Goal: Task Accomplishment & Management: Manage account settings

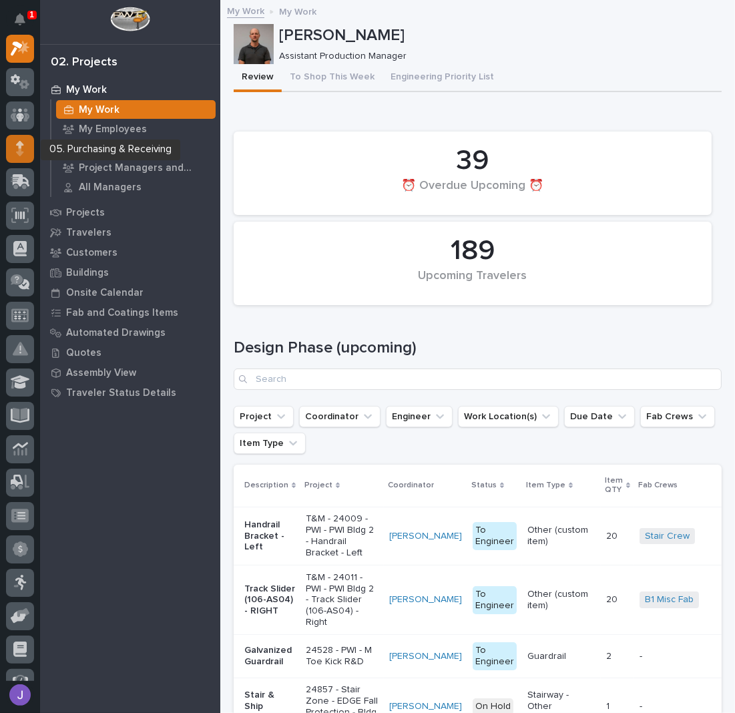
click at [31, 153] on div at bounding box center [20, 149] width 28 height 28
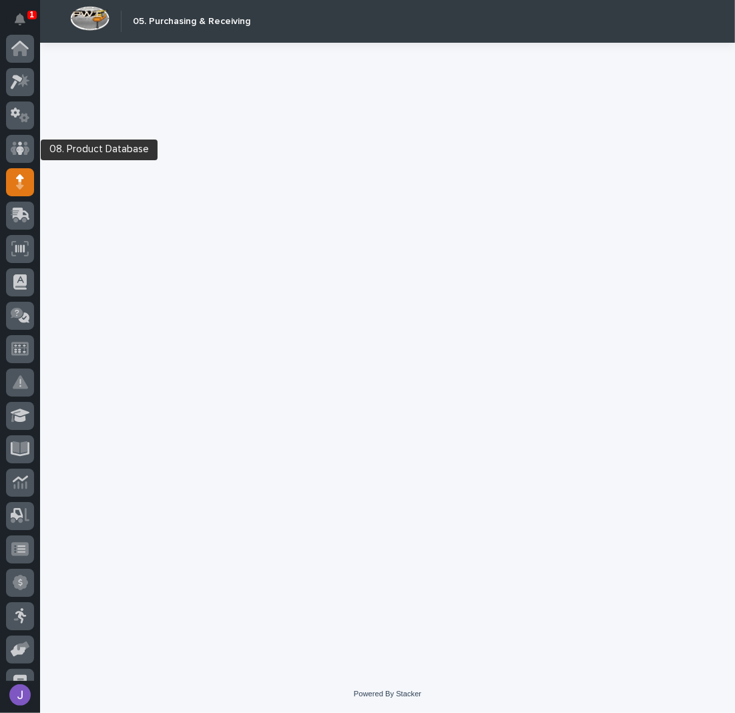
scroll to position [134, 0]
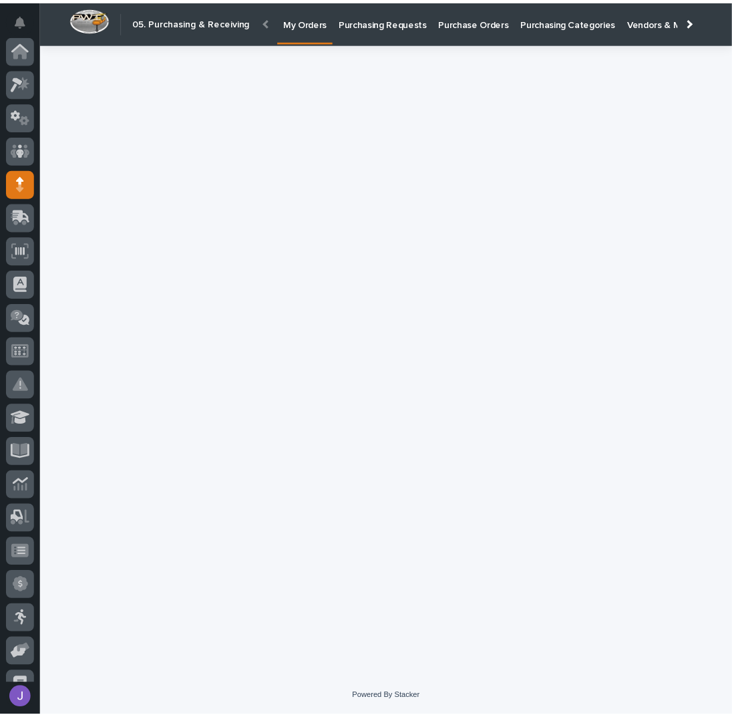
scroll to position [134, 0]
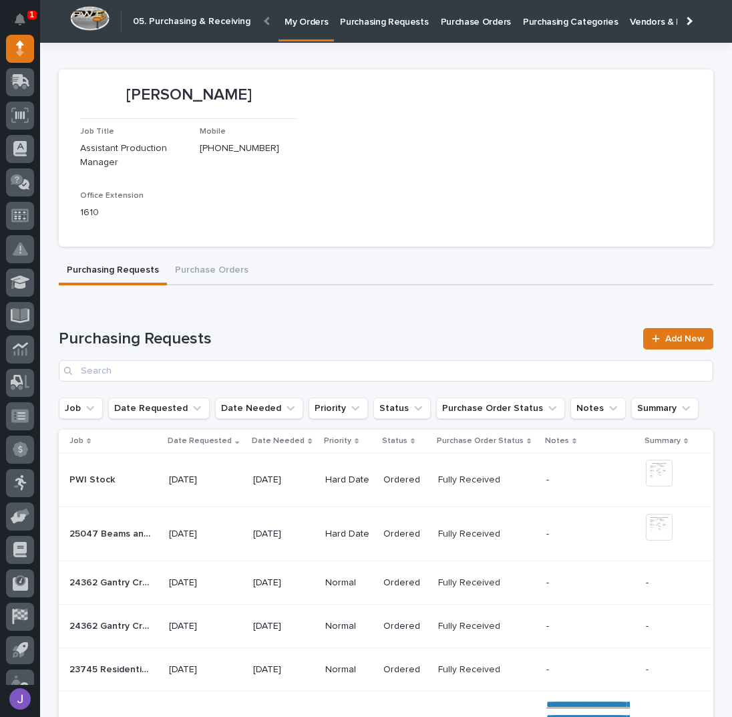
click at [351, 21] on p "Purchasing Requests" at bounding box center [384, 14] width 88 height 28
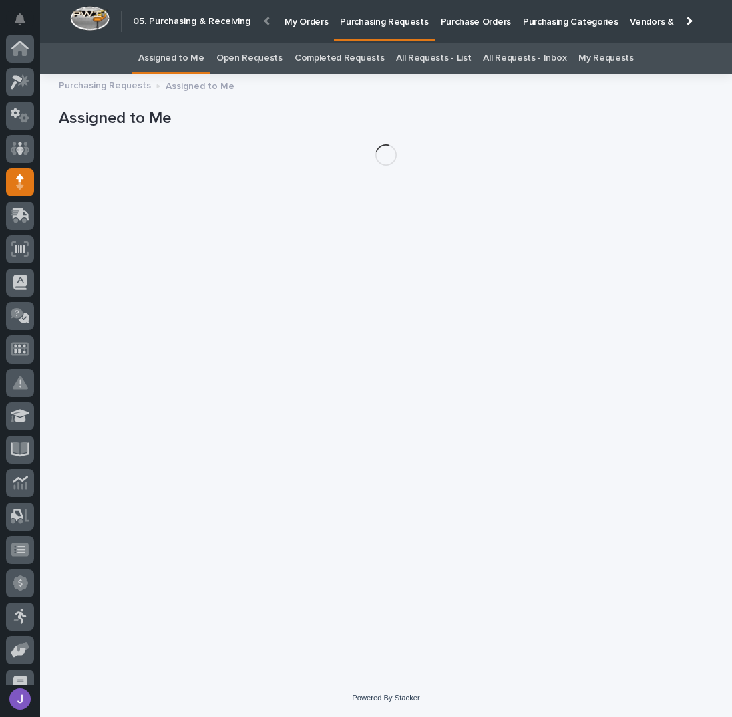
scroll to position [134, 0]
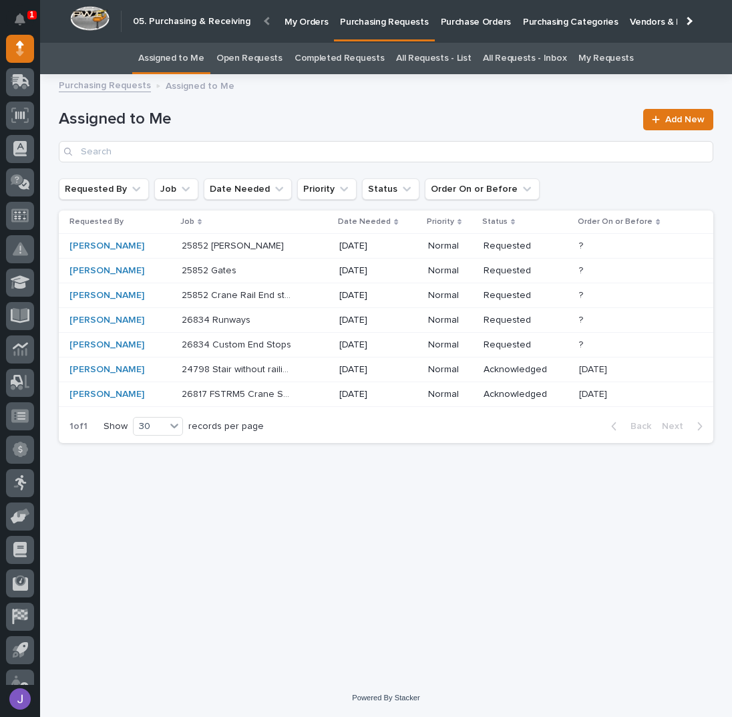
click at [292, 489] on div "Loading... Saving… Loading... Saving… Assigned to Me Add New Requested By Job D…" at bounding box center [386, 363] width 668 height 563
click at [300, 323] on div "26834 Runways 26834 Runways" at bounding box center [255, 320] width 147 height 22
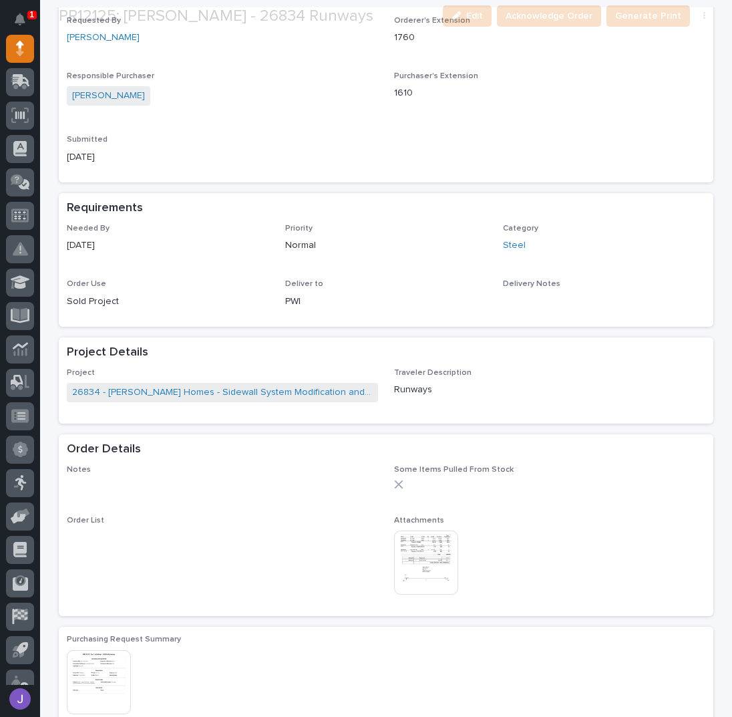
scroll to position [356, 0]
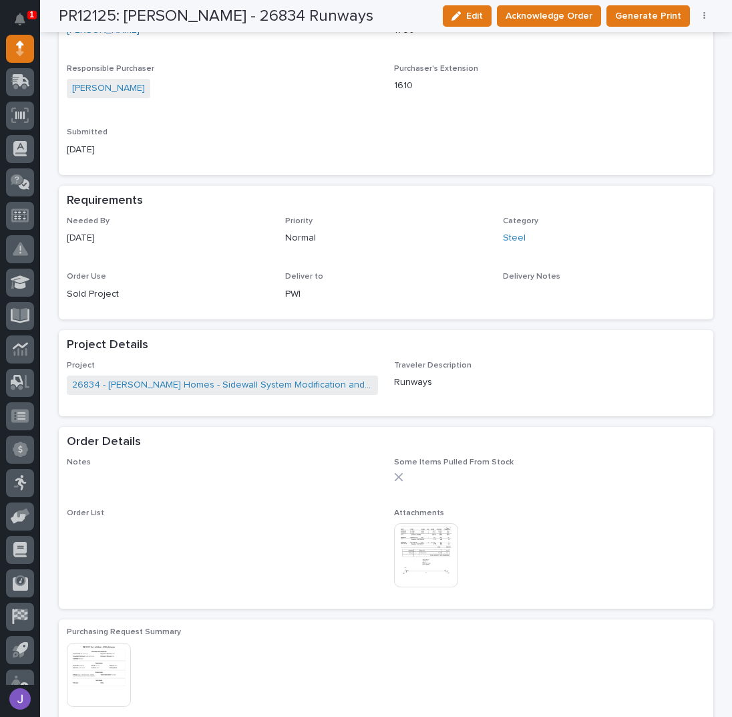
click at [423, 537] on img at bounding box center [426, 555] width 64 height 64
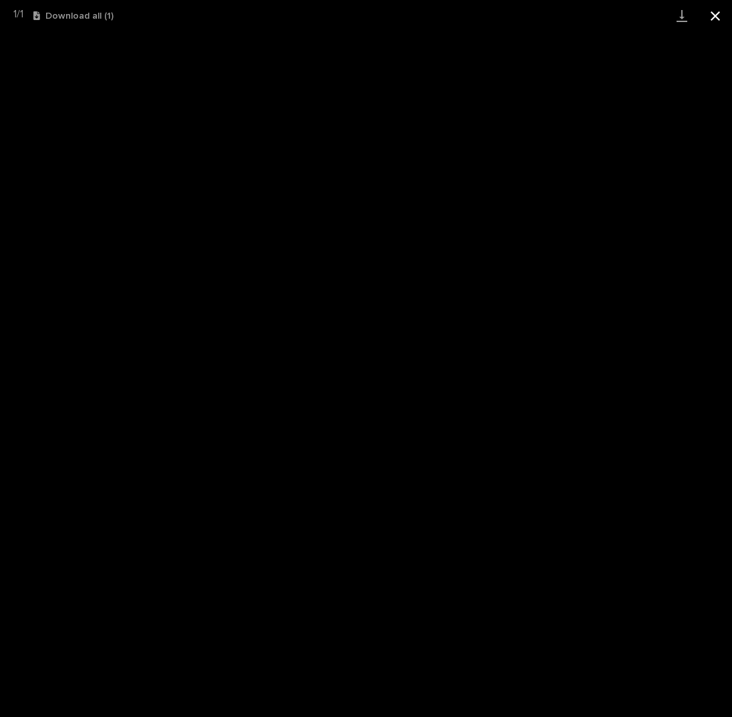
click at [717, 15] on button "Close gallery" at bounding box center [715, 15] width 33 height 31
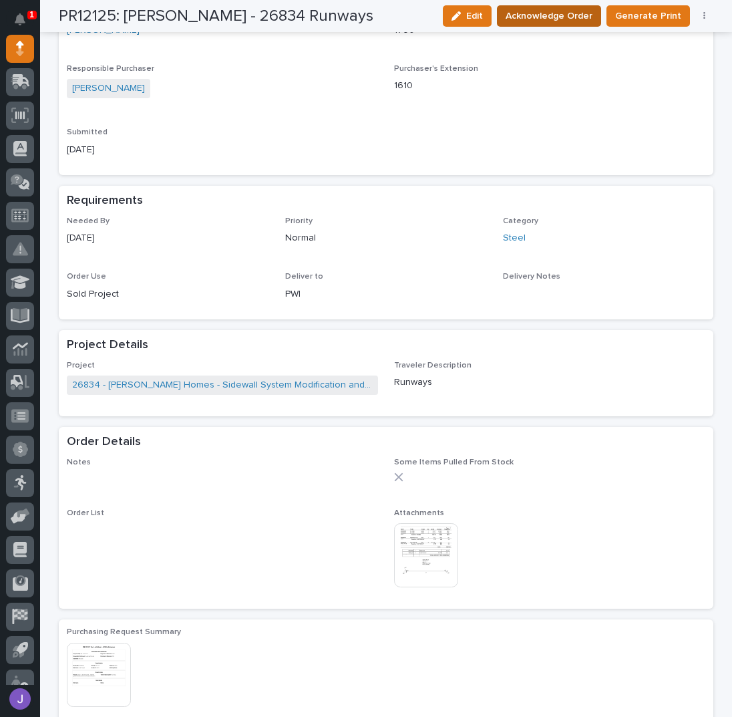
click at [550, 9] on span "Acknowledge Order" at bounding box center [549, 16] width 87 height 16
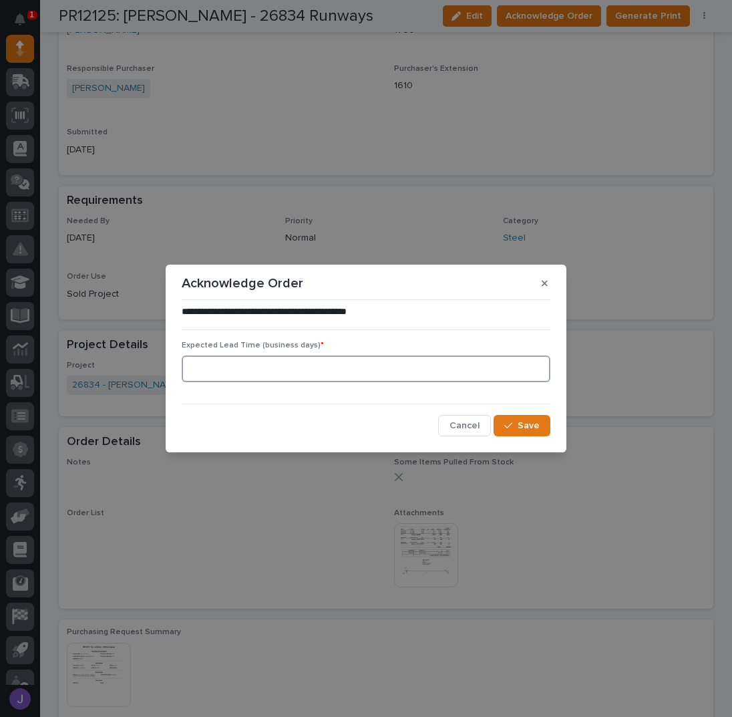
click at [266, 373] on input at bounding box center [366, 368] width 369 height 27
type input "0"
click at [542, 424] on button "Save" at bounding box center [522, 425] width 57 height 21
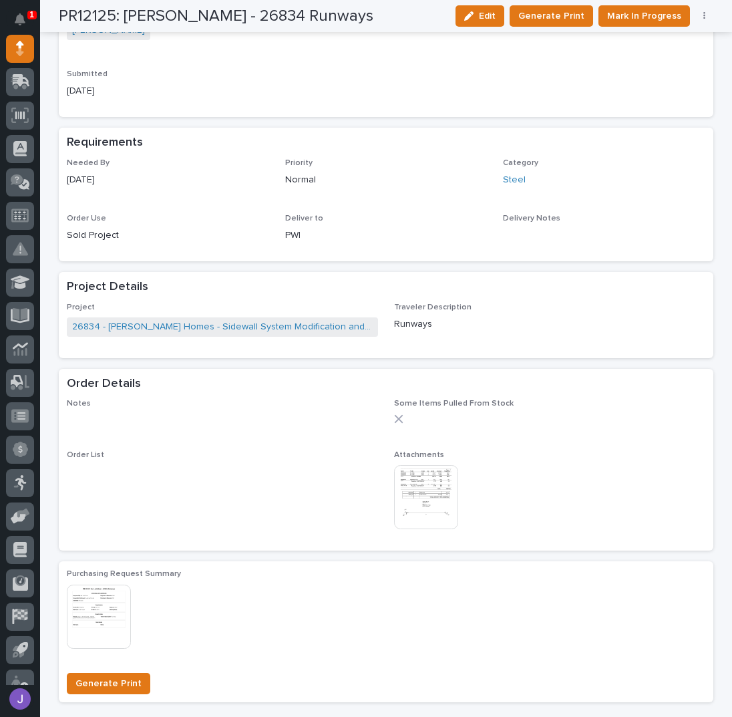
scroll to position [210, 0]
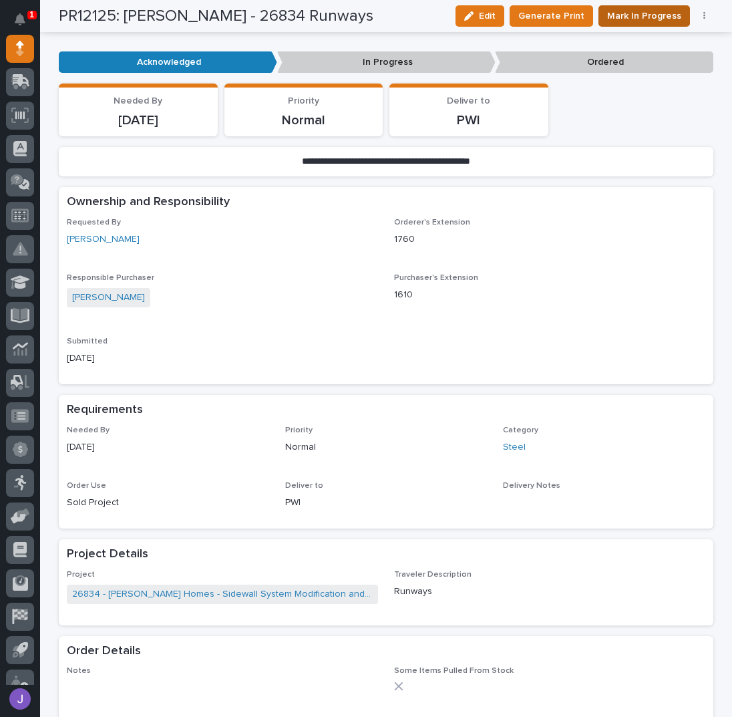
click at [637, 26] on button "Mark In Progress" at bounding box center [643, 15] width 91 height 21
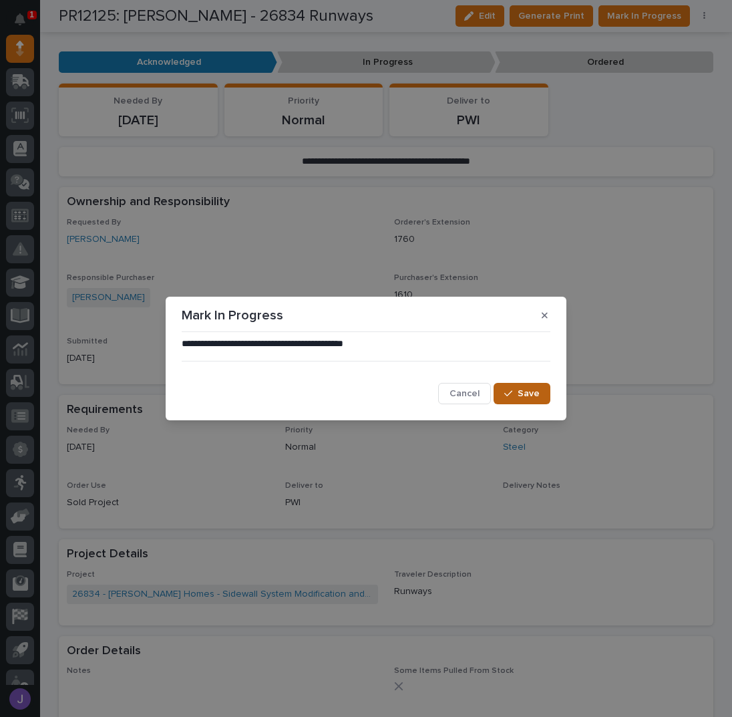
click at [528, 396] on span "Save" at bounding box center [529, 393] width 22 height 12
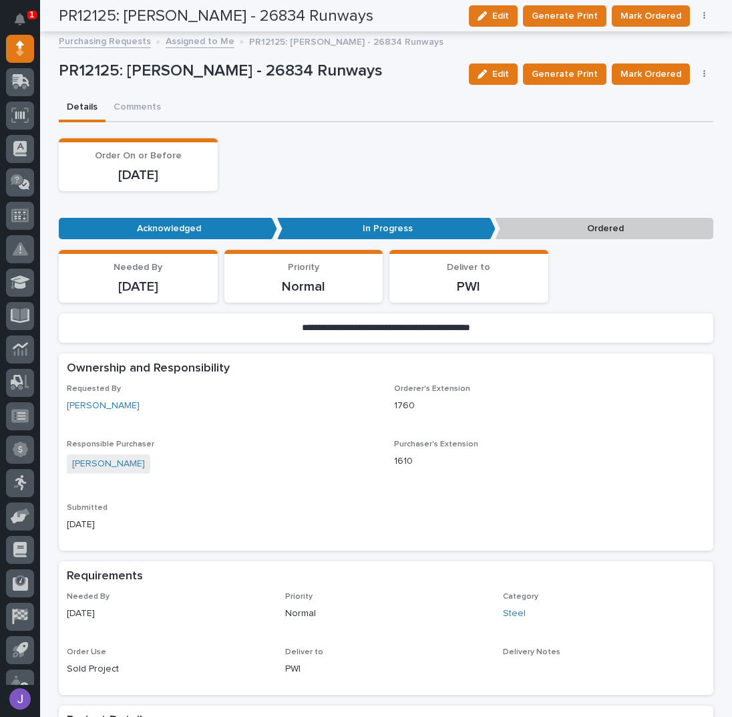
scroll to position [0, 0]
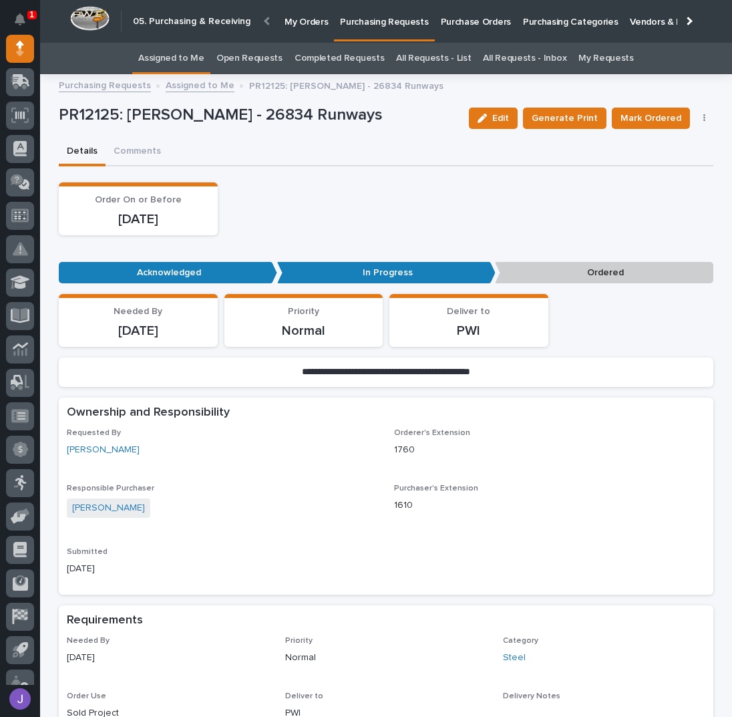
click at [443, 62] on link "All Requests - List" at bounding box center [433, 58] width 75 height 31
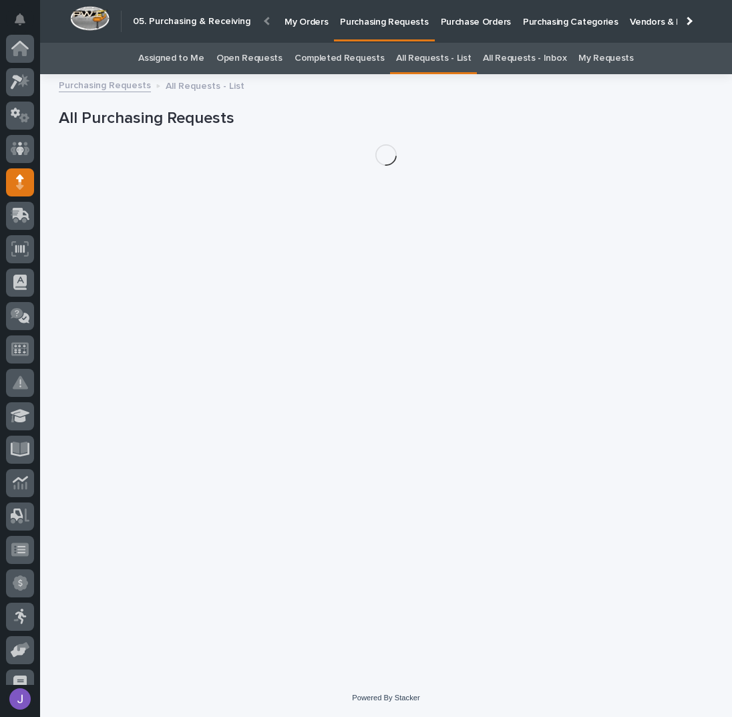
scroll to position [134, 0]
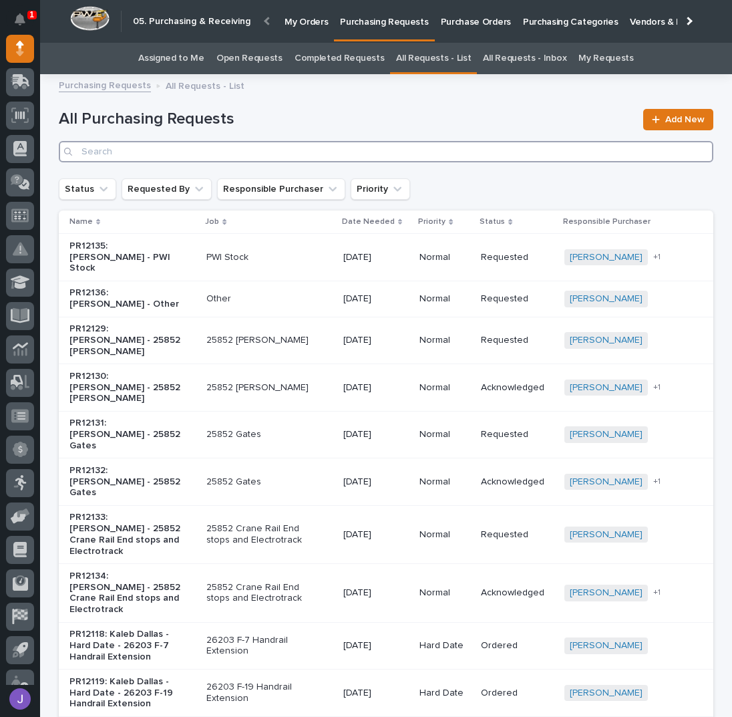
click at [269, 151] on input "Search" at bounding box center [386, 151] width 655 height 21
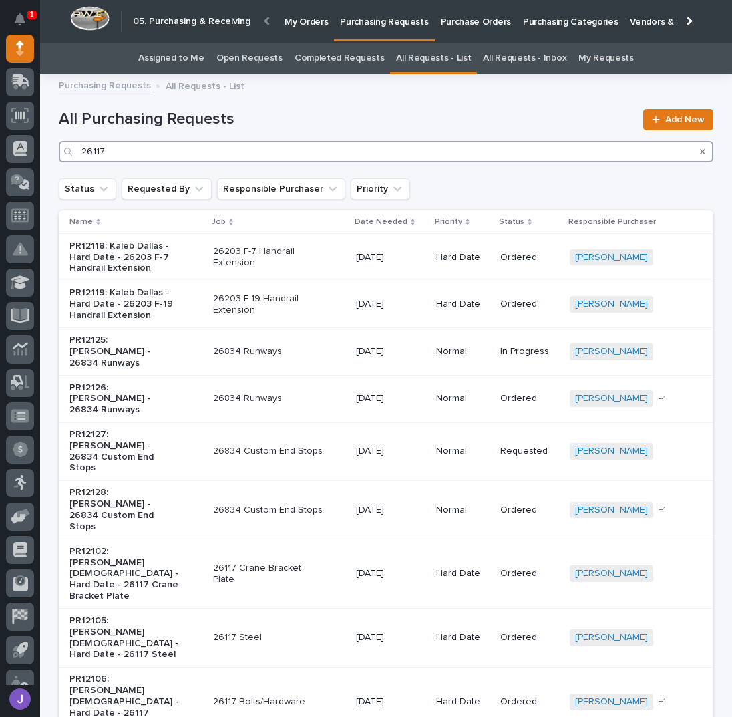
type input "26117"
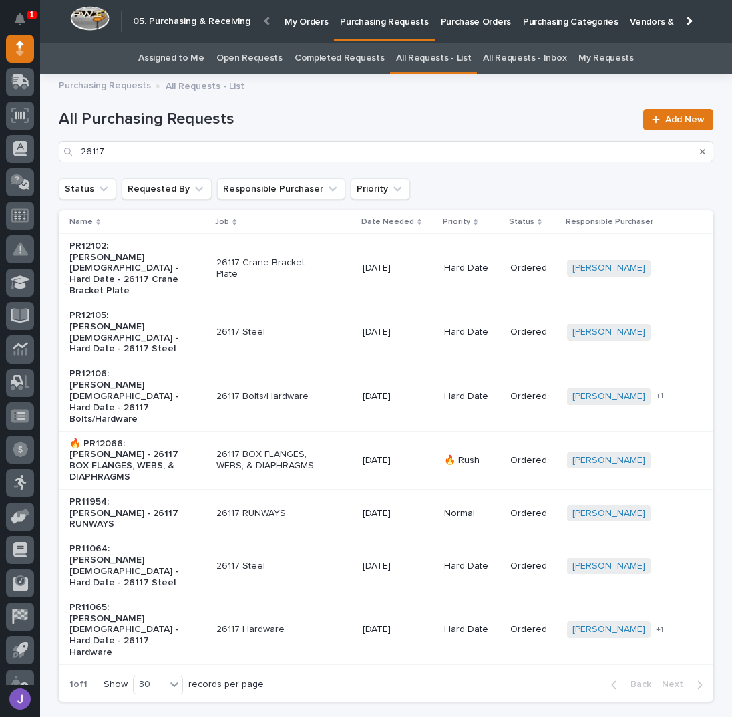
click at [311, 502] on div "26117 RUNWAYS" at bounding box center [284, 513] width 136 height 22
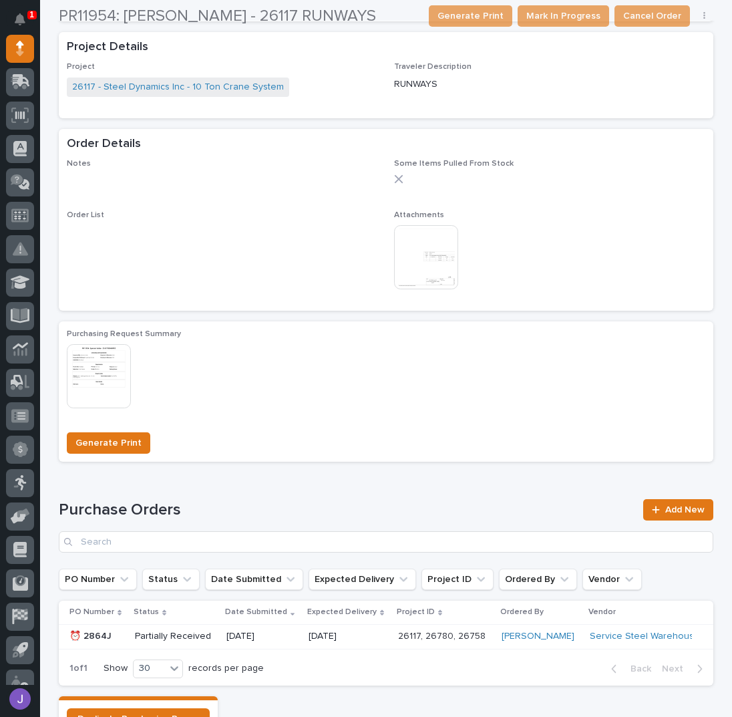
scroll to position [598, 0]
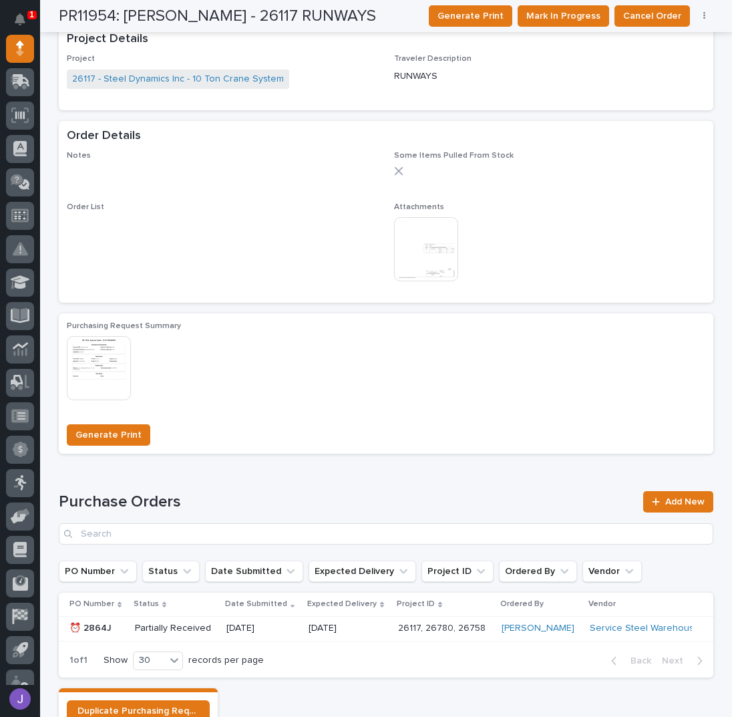
click at [427, 248] on img at bounding box center [426, 249] width 64 height 64
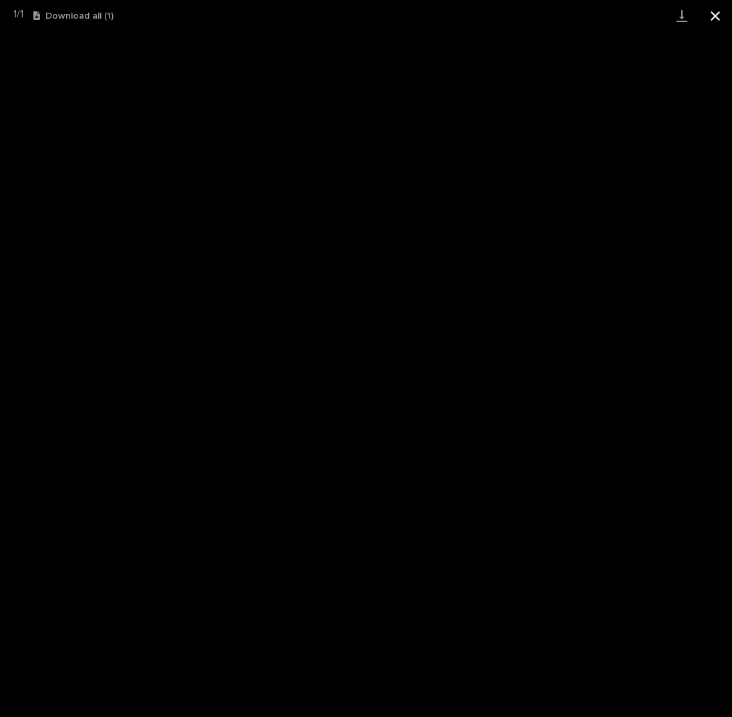
click at [720, 18] on button "Close gallery" at bounding box center [715, 15] width 33 height 31
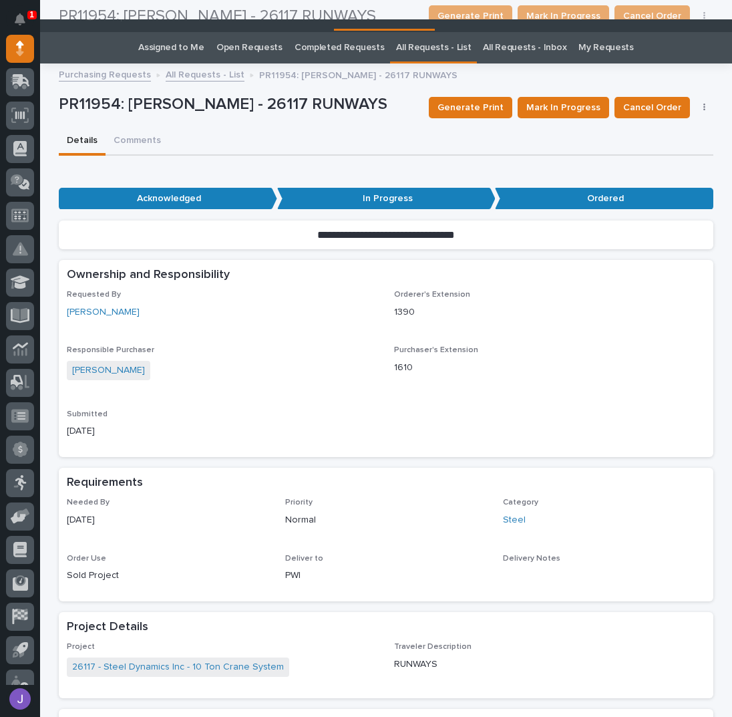
scroll to position [0, 0]
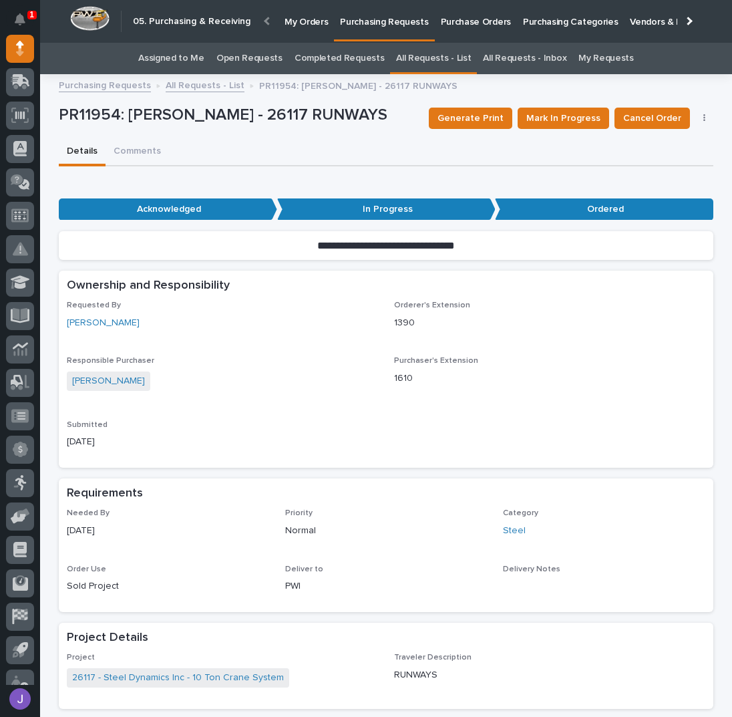
click at [182, 86] on link "All Requests - List" at bounding box center [205, 84] width 79 height 15
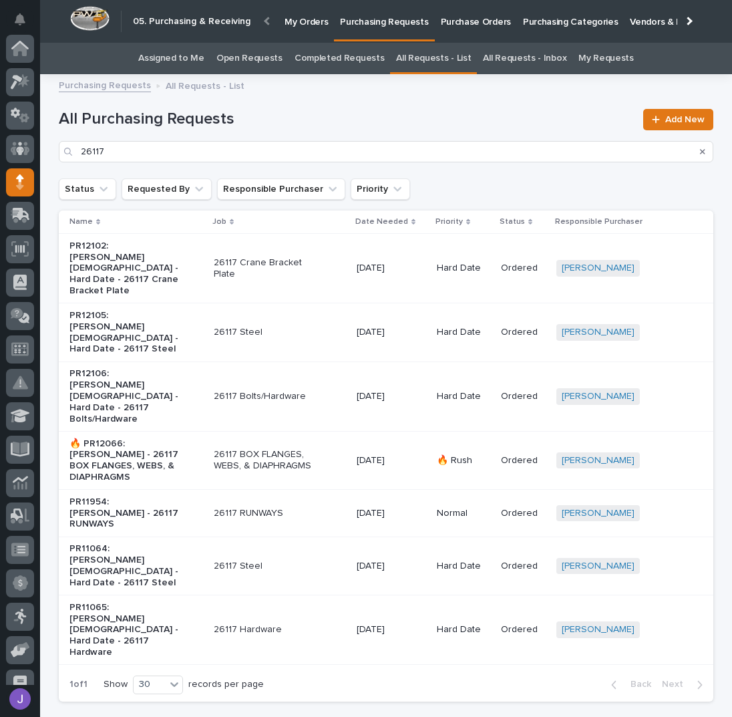
scroll to position [134, 0]
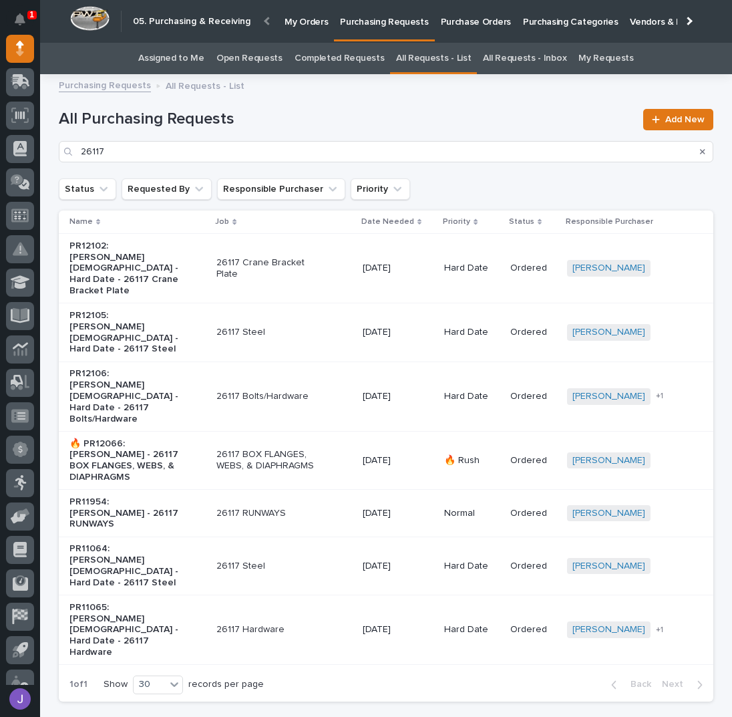
click at [295, 555] on div "26117 Steel" at bounding box center [284, 566] width 136 height 22
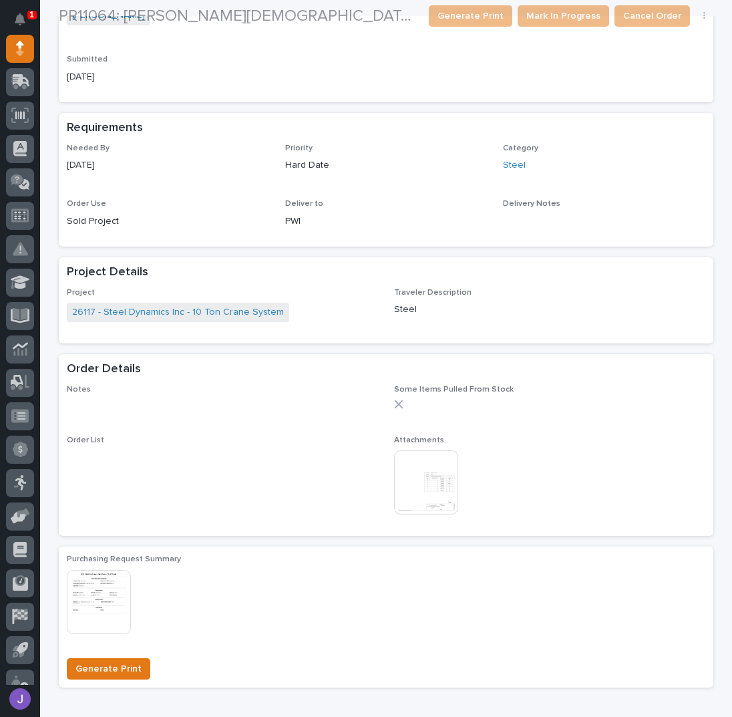
scroll to position [445, 0]
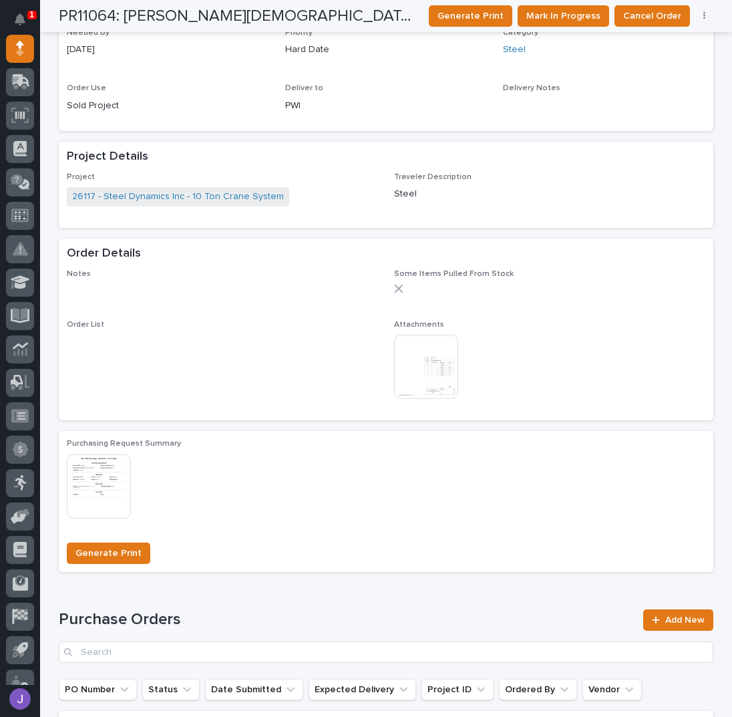
click at [426, 367] on img at bounding box center [426, 367] width 64 height 64
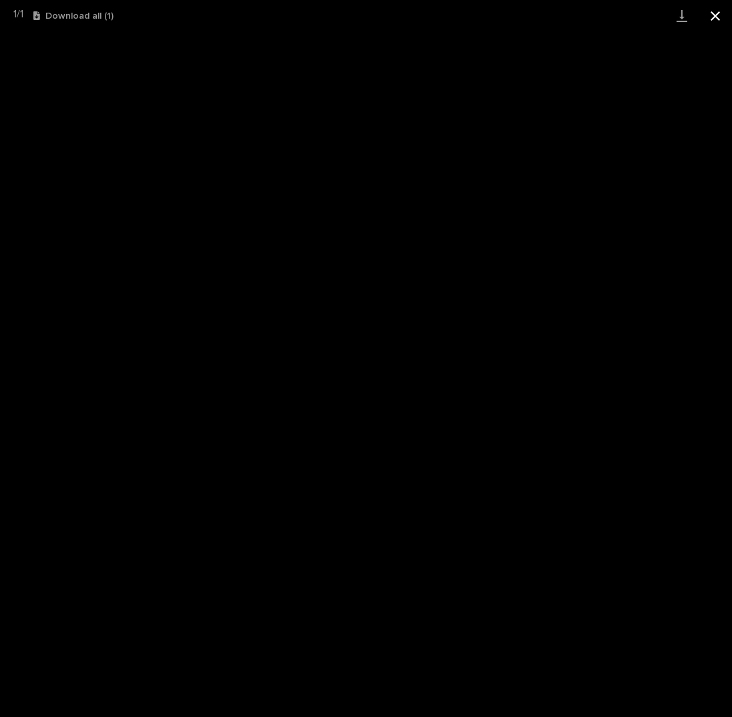
click at [719, 11] on button "Close gallery" at bounding box center [715, 15] width 33 height 31
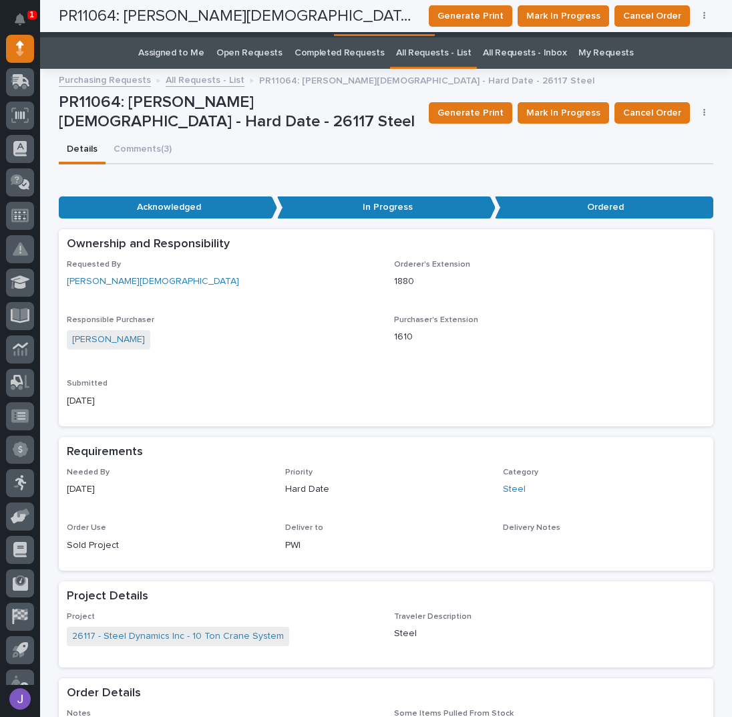
scroll to position [0, 0]
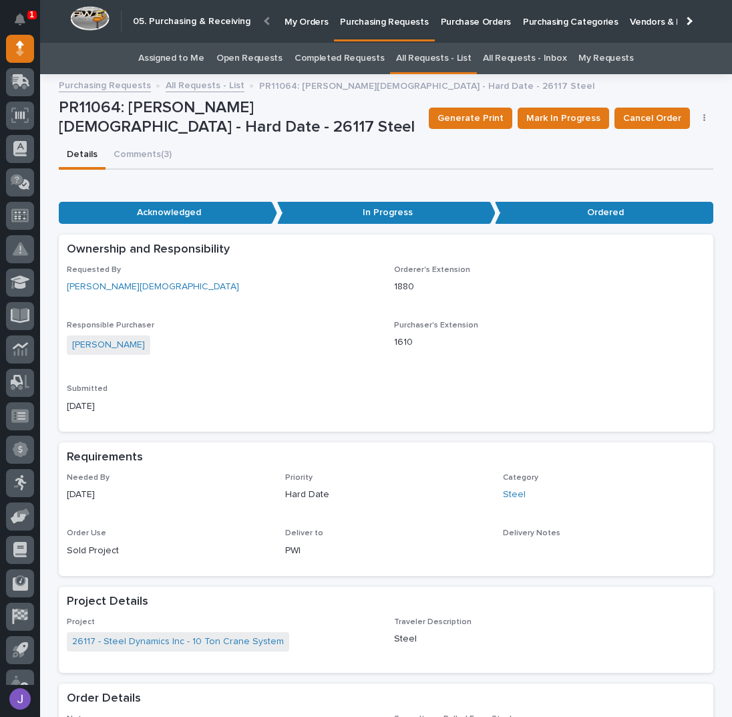
click at [441, 53] on link "All Requests - List" at bounding box center [433, 58] width 75 height 31
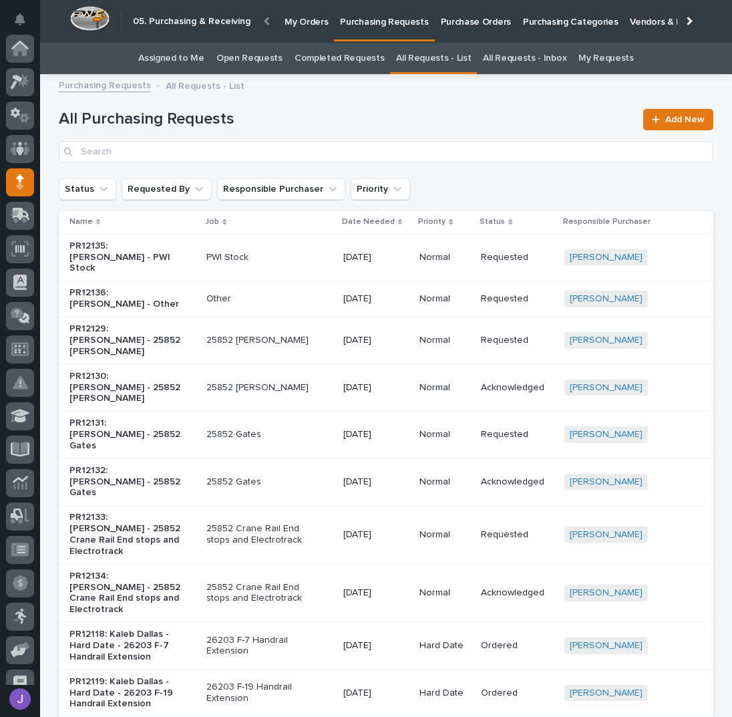
scroll to position [134, 0]
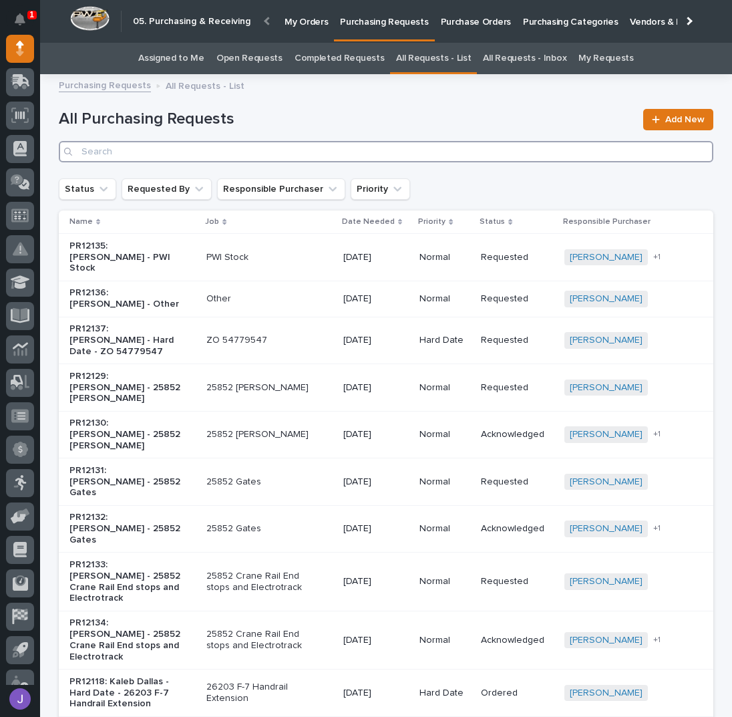
click at [267, 153] on input "Search" at bounding box center [386, 151] width 655 height 21
type input "26117"
